Goal: Register for event/course

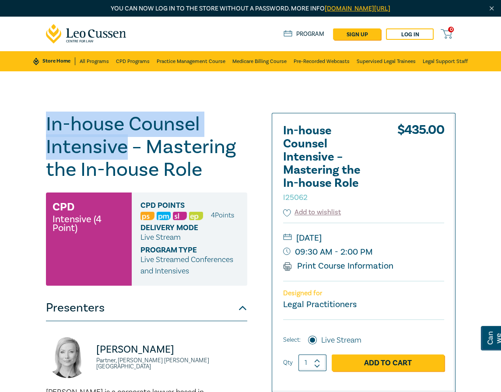
drag, startPoint x: 124, startPoint y: 145, endPoint x: 35, endPoint y: 128, distance: 91.2
click at [35, 128] on div "In-house Counsel Intensive – Mastering the In-house Role I25062 CPD Intensive (…" at bounding box center [250, 366] width 501 height 591
copy h1 "In-house Counsel Intensive"
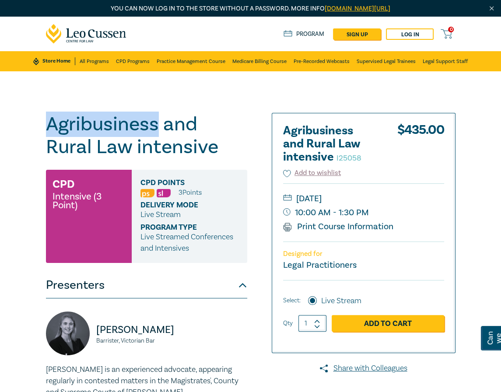
drag, startPoint x: 158, startPoint y: 121, endPoint x: 21, endPoint y: 122, distance: 136.4
click at [21, 122] on div "Agribusiness and Rural Law intensive I25058 CPD Intensive (3 Point) CPD Points …" at bounding box center [250, 379] width 501 height 617
copy h1 "Agribusiness"
